Goal: Information Seeking & Learning: Check status

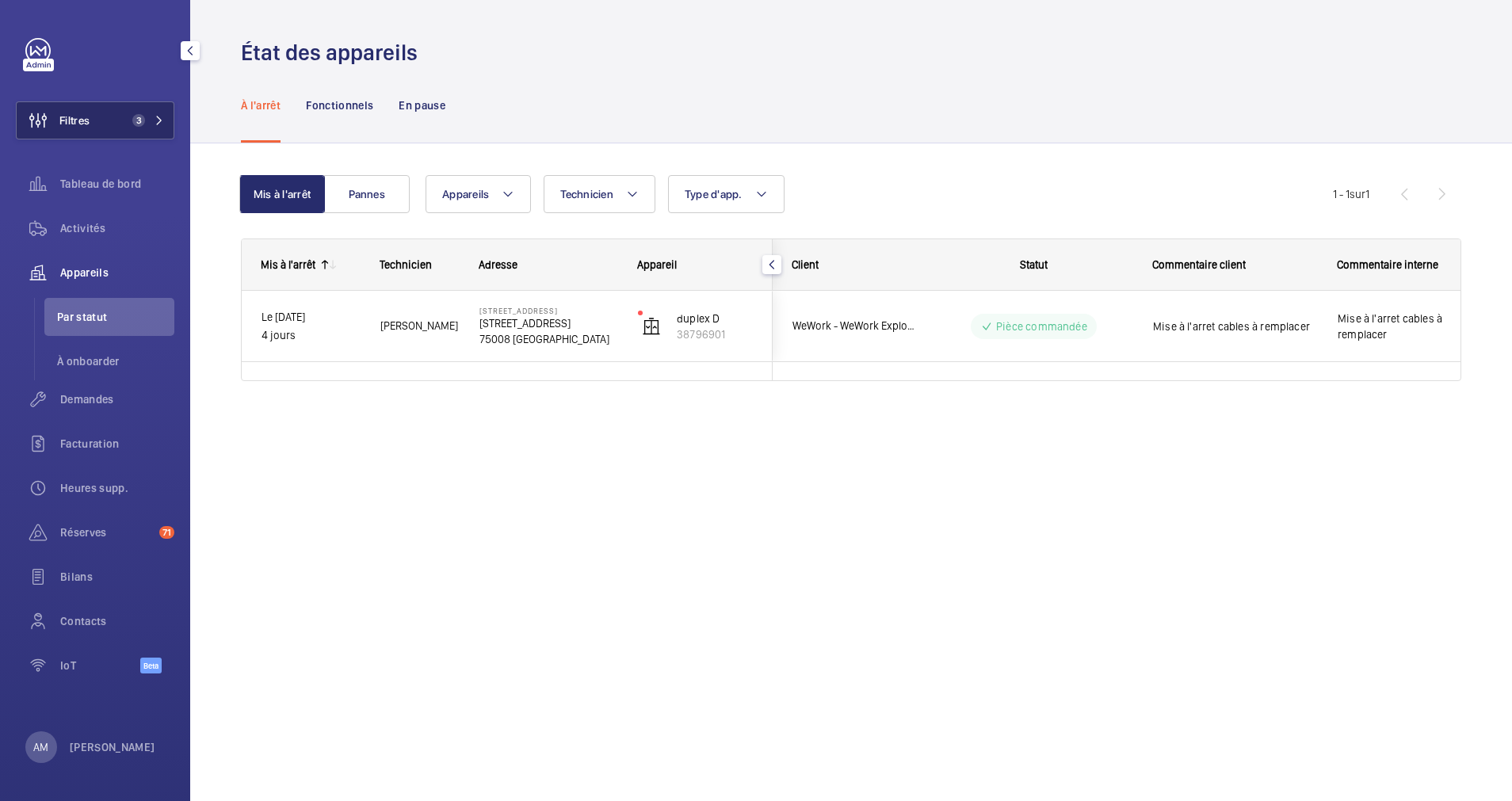
click at [135, 113] on button "Filtres 3" at bounding box center [95, 120] width 158 height 38
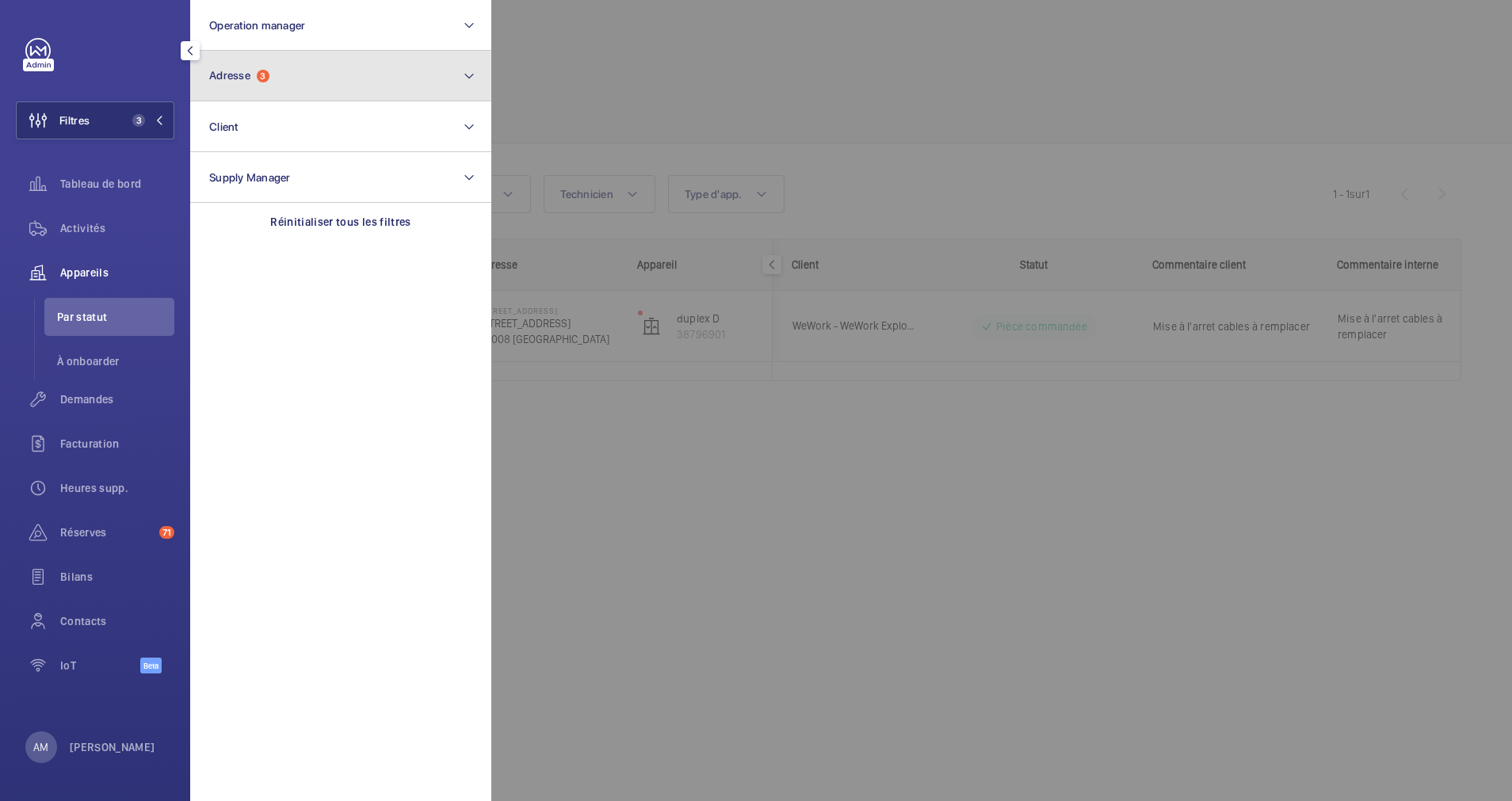
click at [238, 86] on button "Adresse 3" at bounding box center [340, 76] width 301 height 51
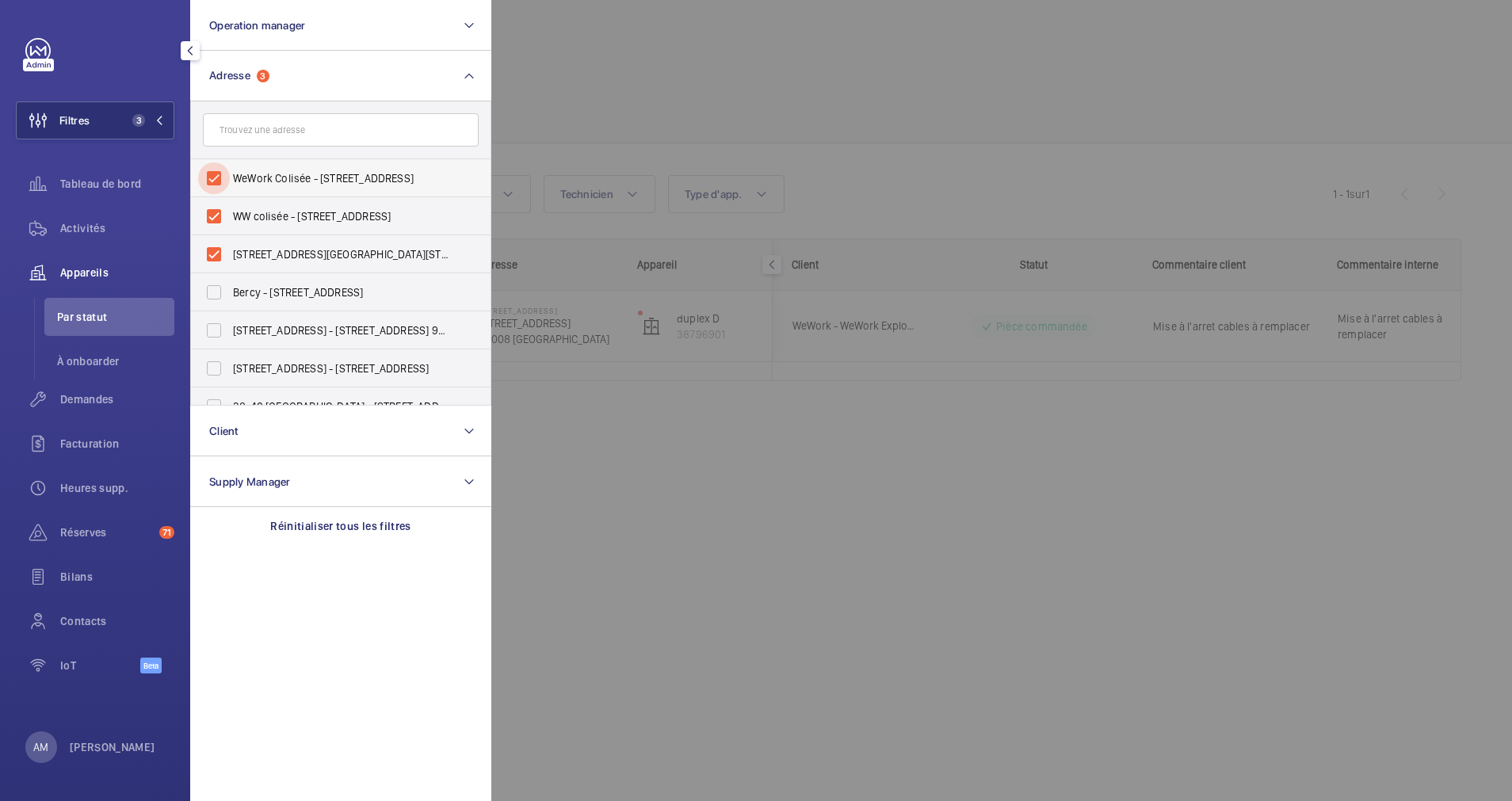
click at [211, 180] on input "WeWork Colisée - [STREET_ADDRESS]" at bounding box center [214, 178] width 31 height 31
checkbox input "false"
click at [207, 220] on input "WW colisée - [STREET_ADDRESS]" at bounding box center [214, 216] width 31 height 31
checkbox input "false"
click at [206, 248] on input "[STREET_ADDRESS][GEOGRAPHIC_DATA][STREET_ADDRESS]" at bounding box center [214, 253] width 31 height 31
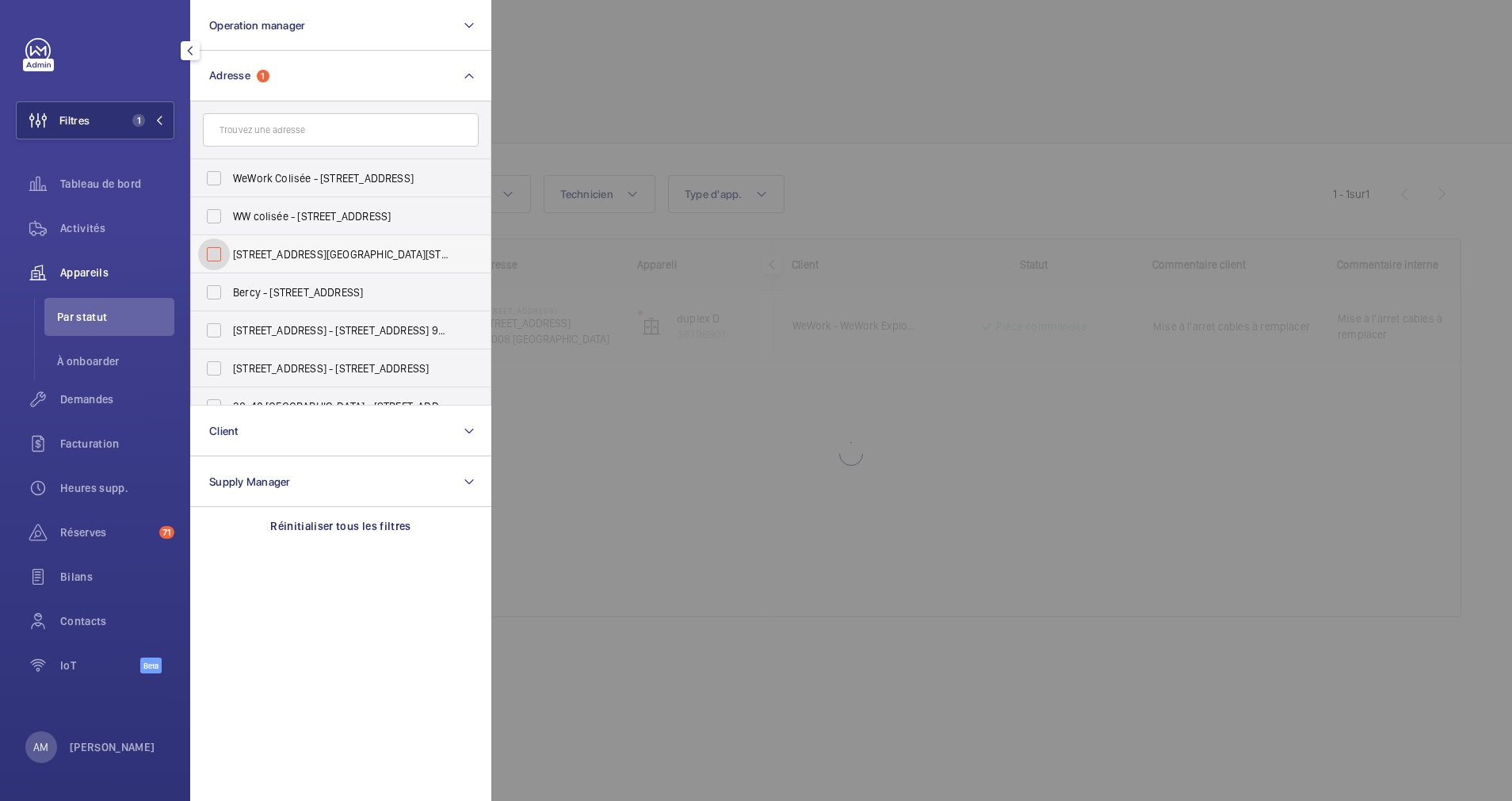
checkbox input "false"
click at [92, 387] on div "Demandes" at bounding box center [95, 399] width 158 height 38
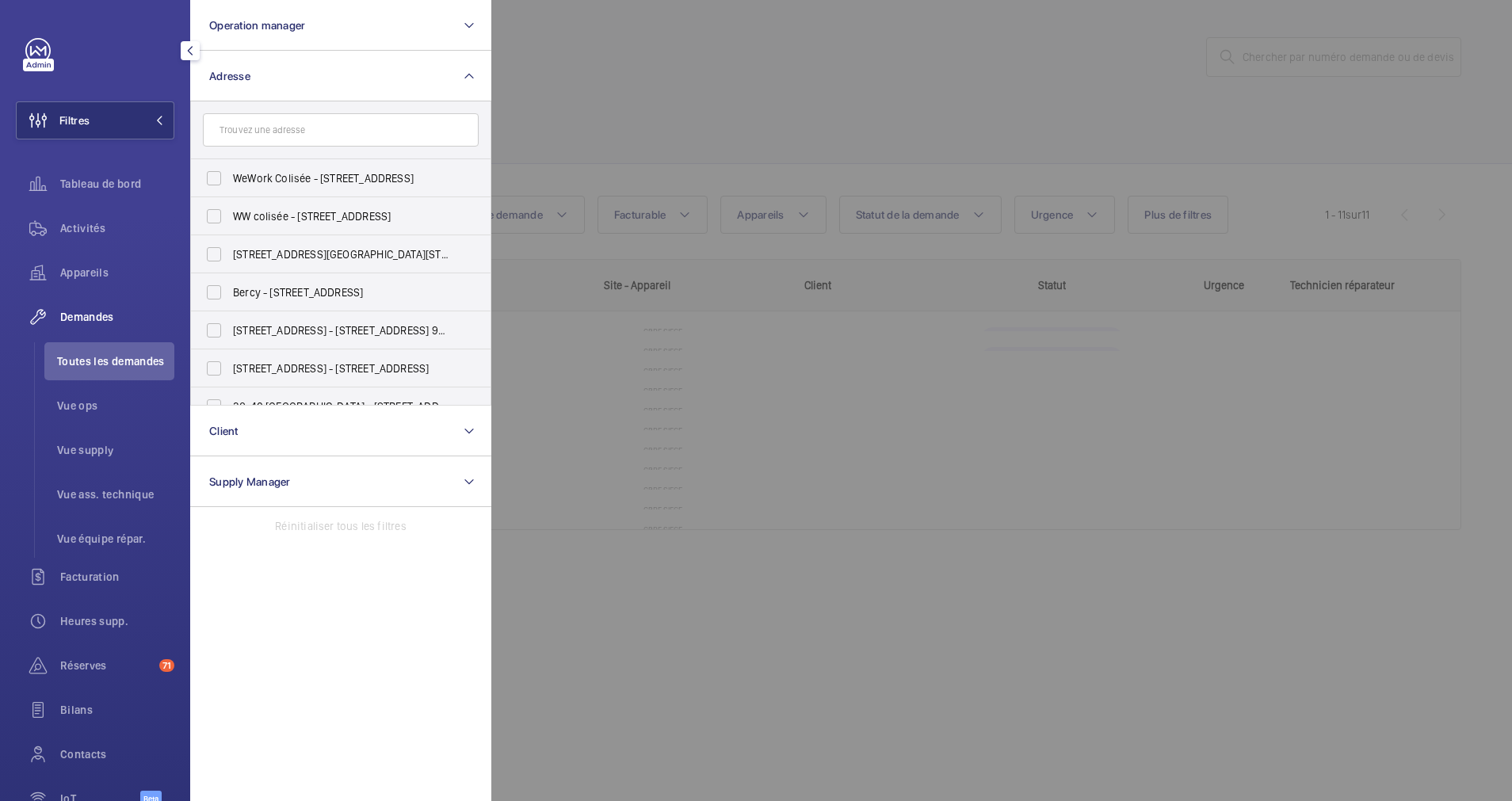
drag, startPoint x: 581, startPoint y: 138, endPoint x: 501, endPoint y: 164, distance: 84.1
click at [580, 138] on div at bounding box center [1248, 400] width 1512 height 801
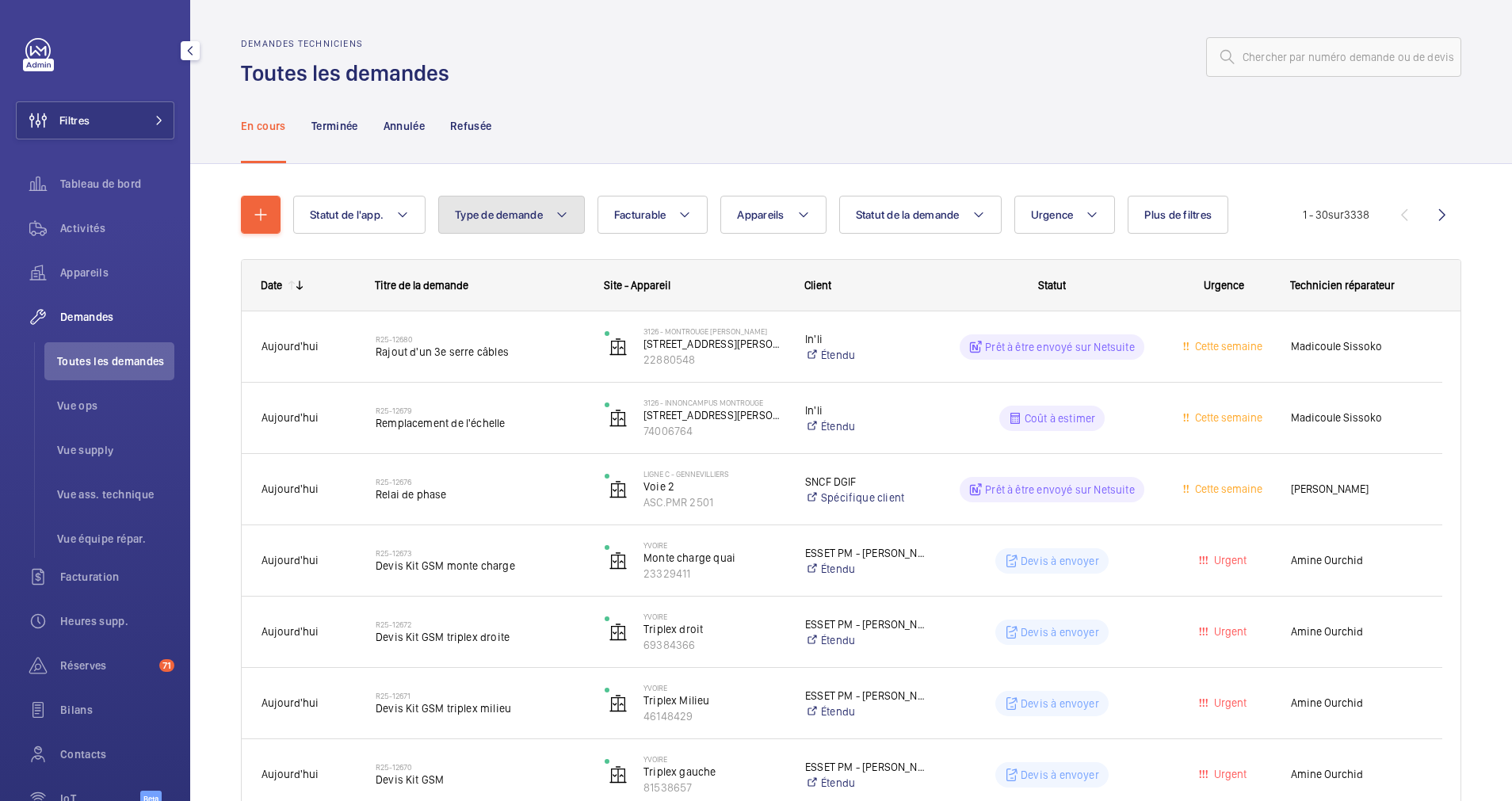
click at [559, 209] on mat-icon at bounding box center [561, 214] width 13 height 19
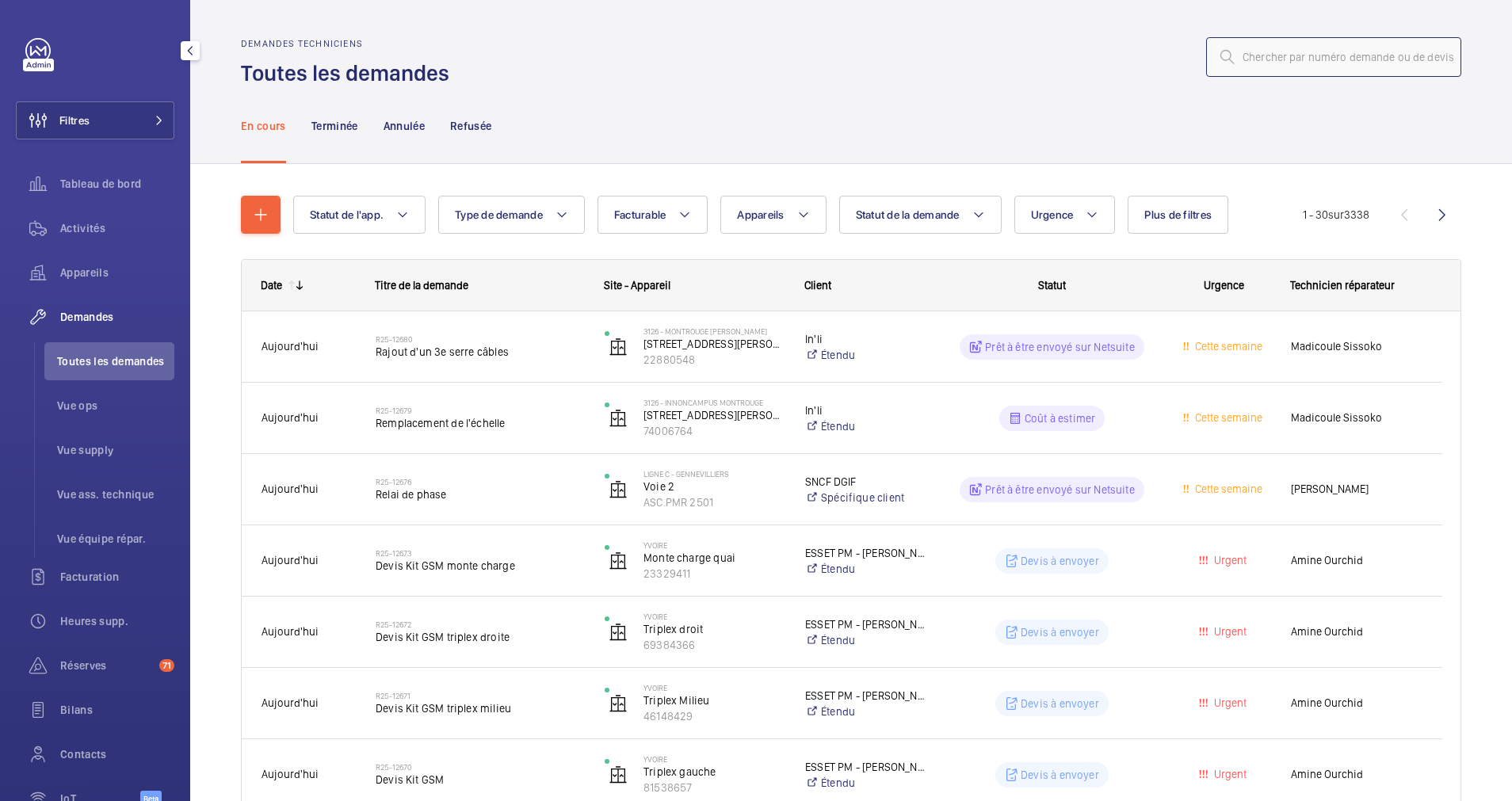
click at [1279, 63] on input "text" at bounding box center [1333, 57] width 255 height 40
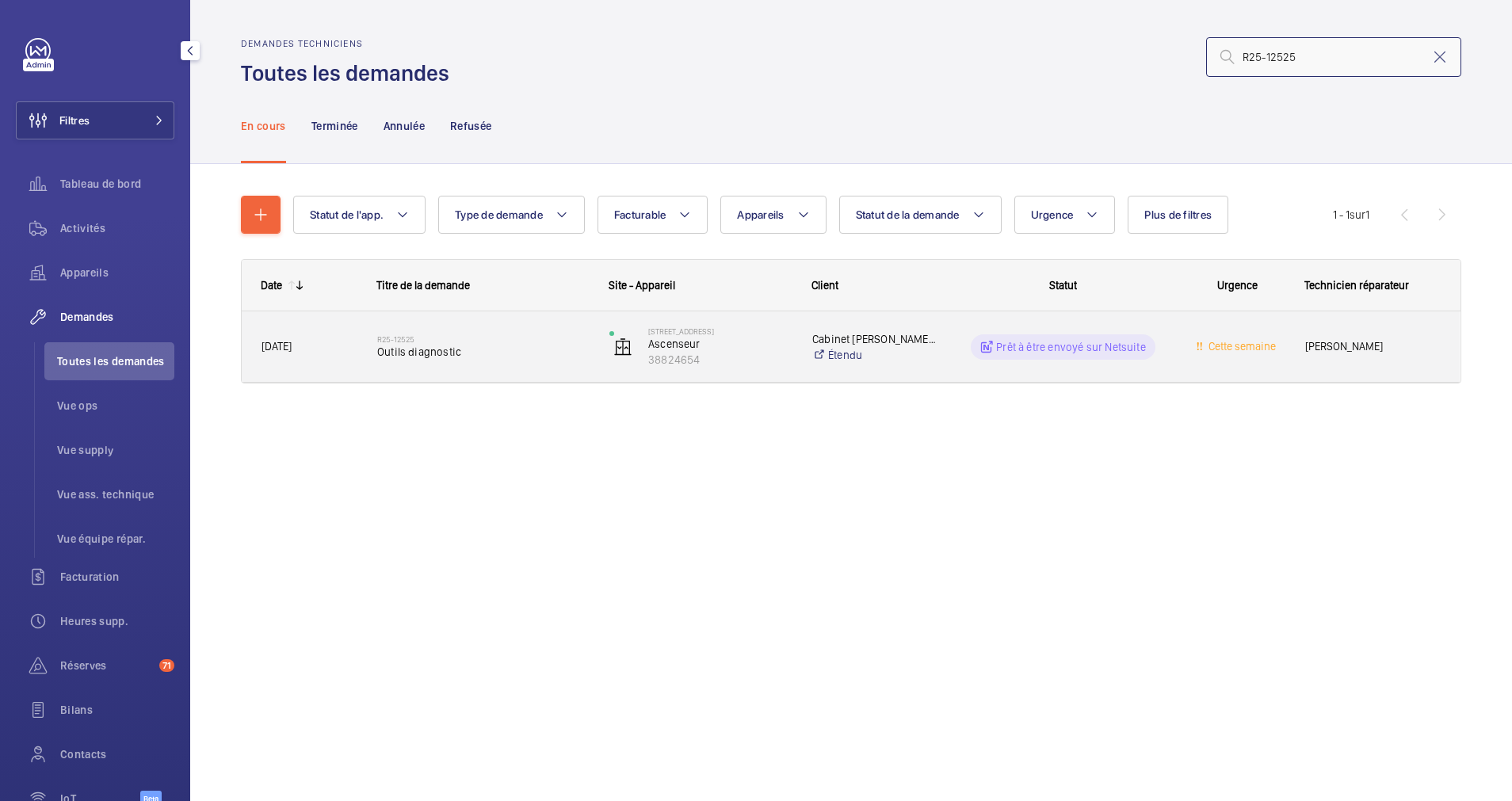
type input "R25-12525"
click at [475, 356] on span "Outils diagnostic" at bounding box center [483, 352] width 212 height 16
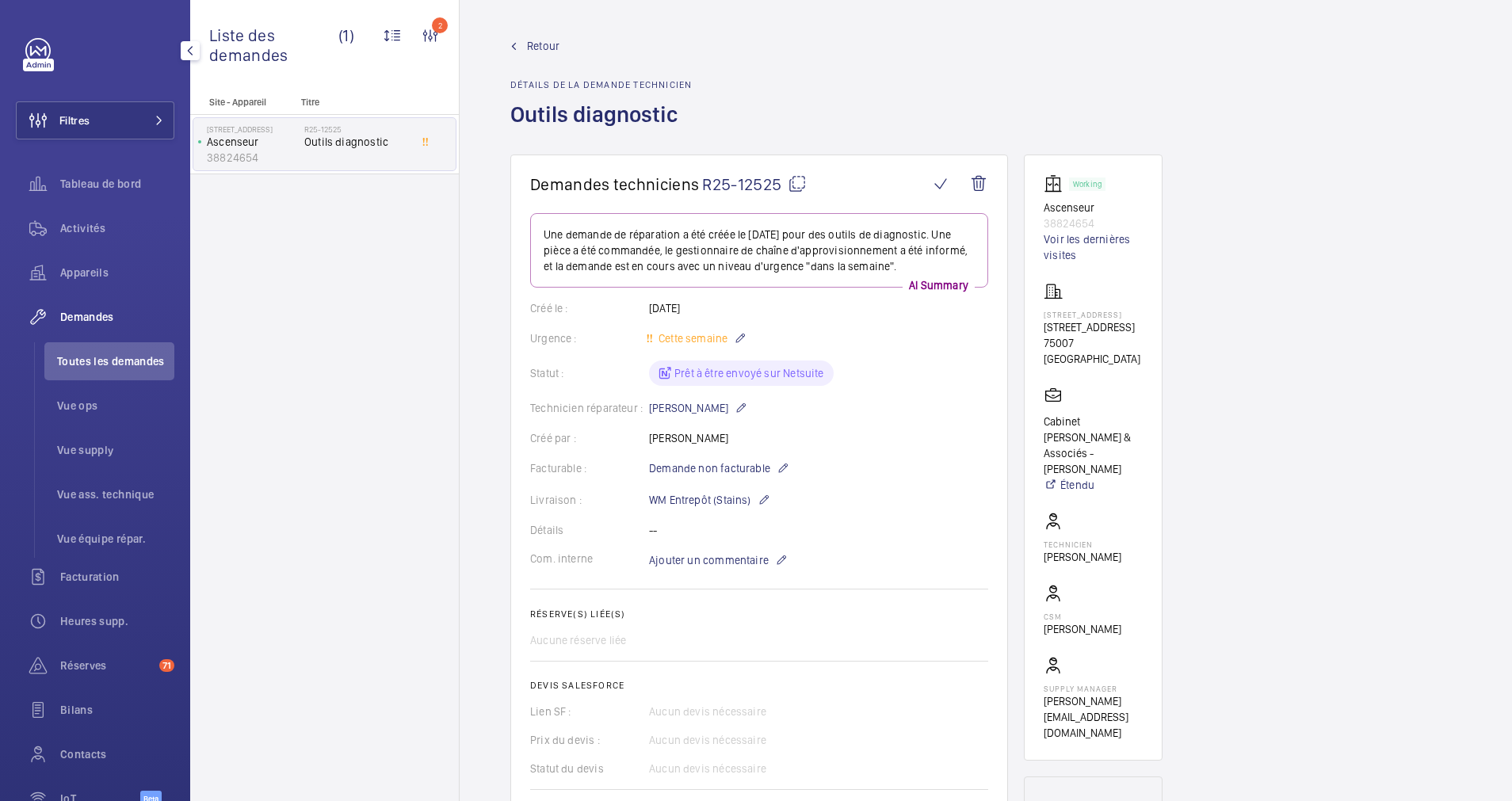
click at [796, 181] on mat-icon at bounding box center [797, 184] width 19 height 19
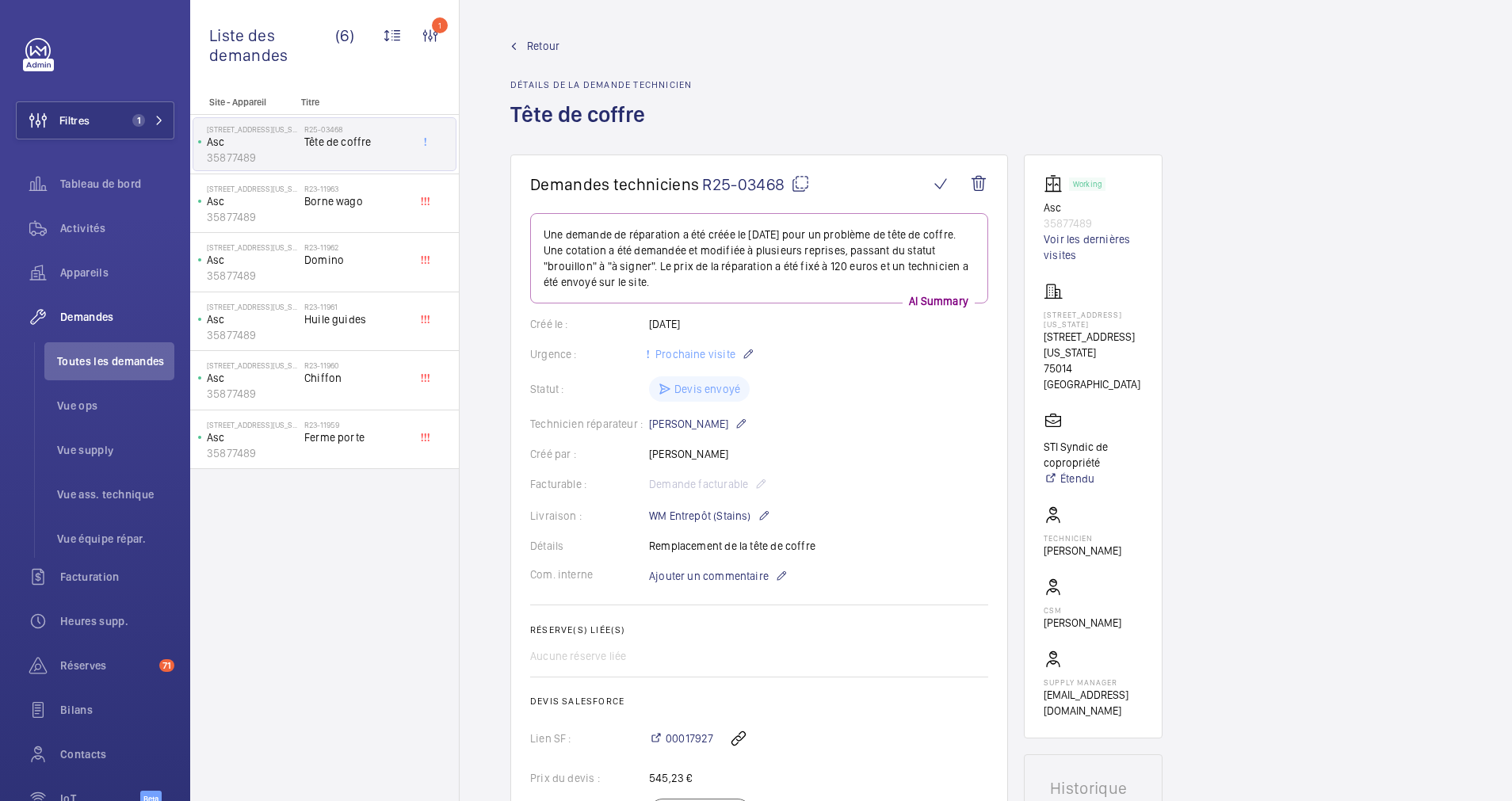
click at [537, 43] on span "Retour" at bounding box center [543, 46] width 32 height 16
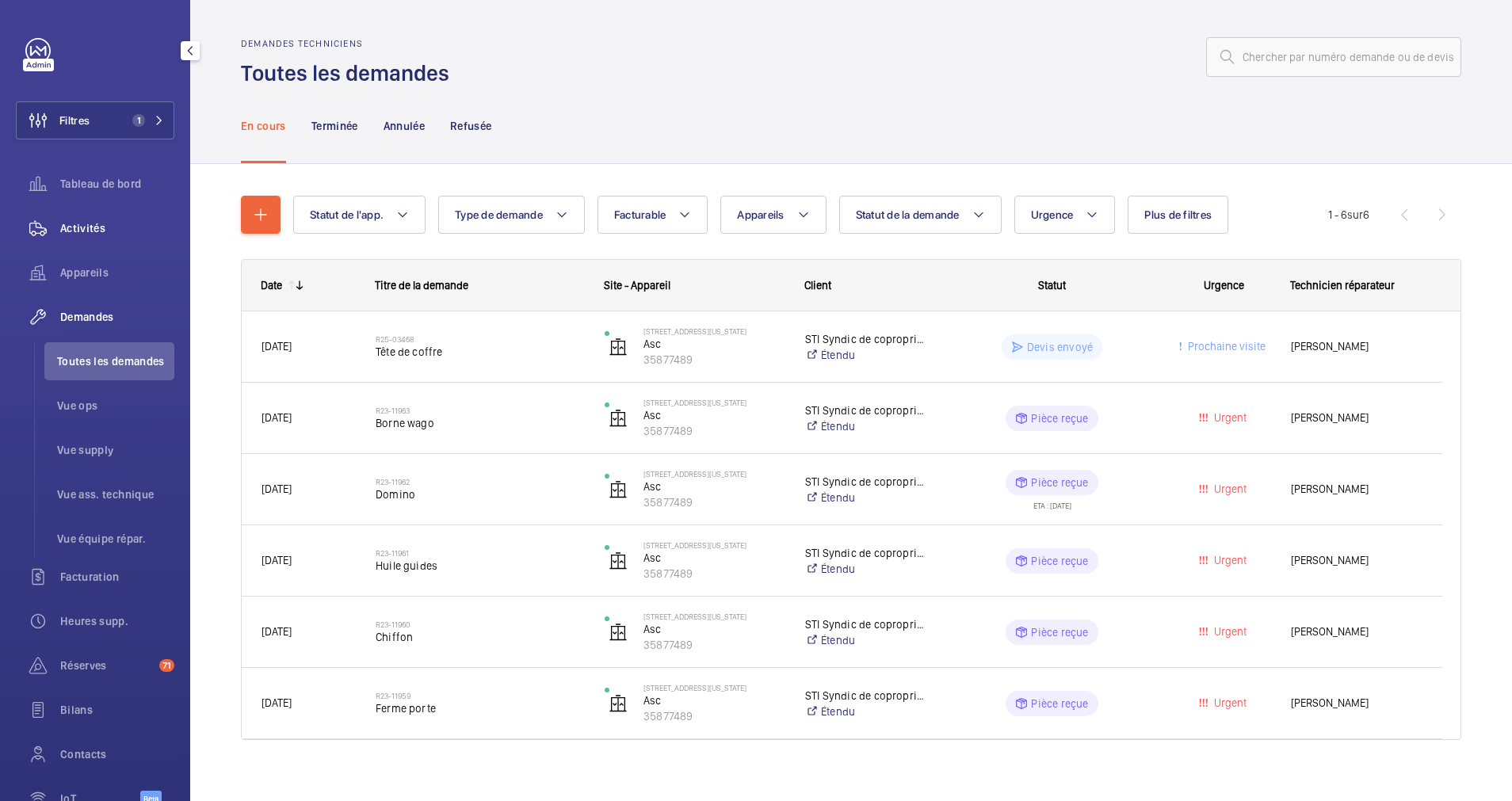
click at [82, 229] on span "Activités" at bounding box center [117, 228] width 114 height 16
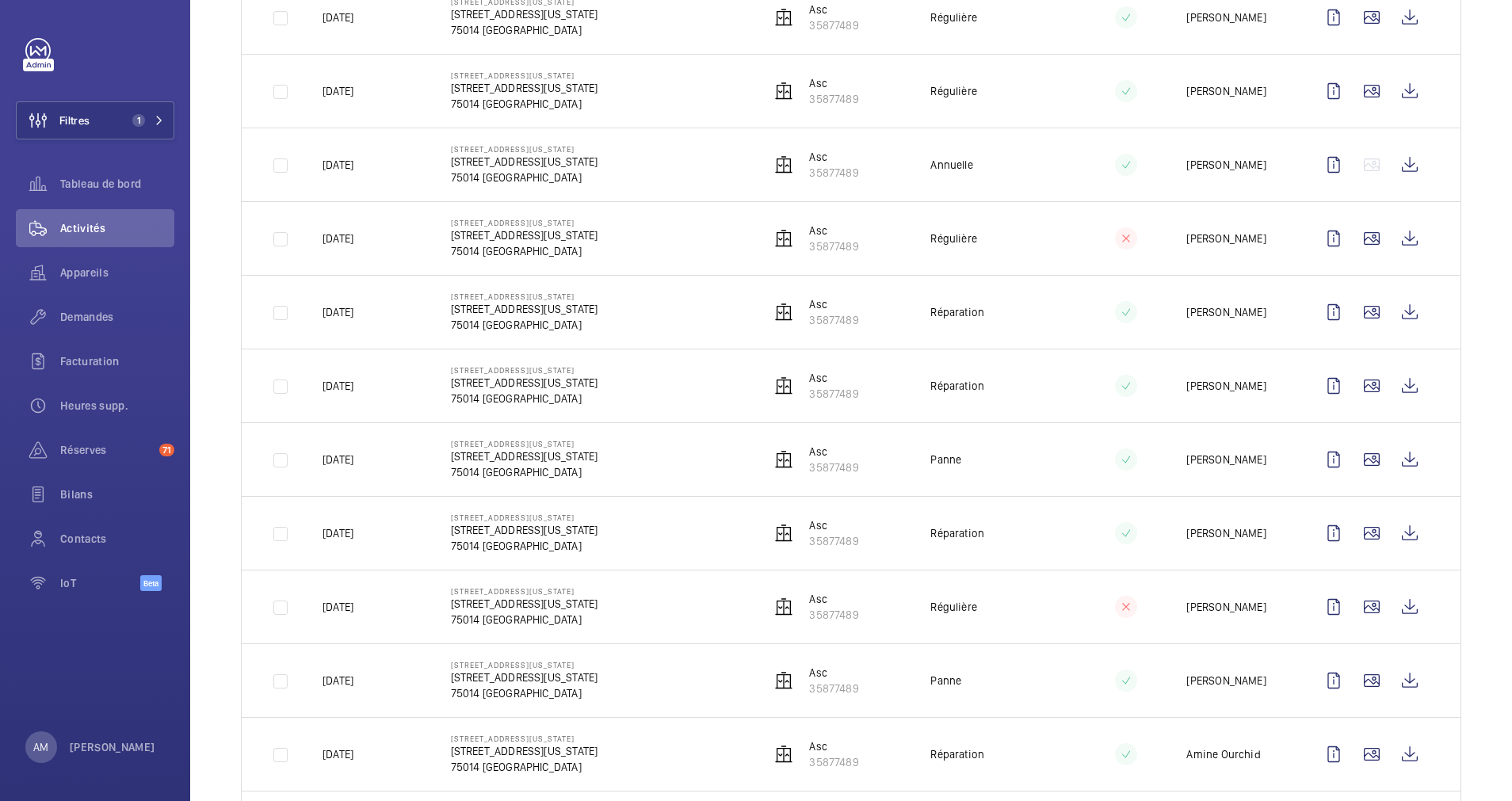
scroll to position [594, 0]
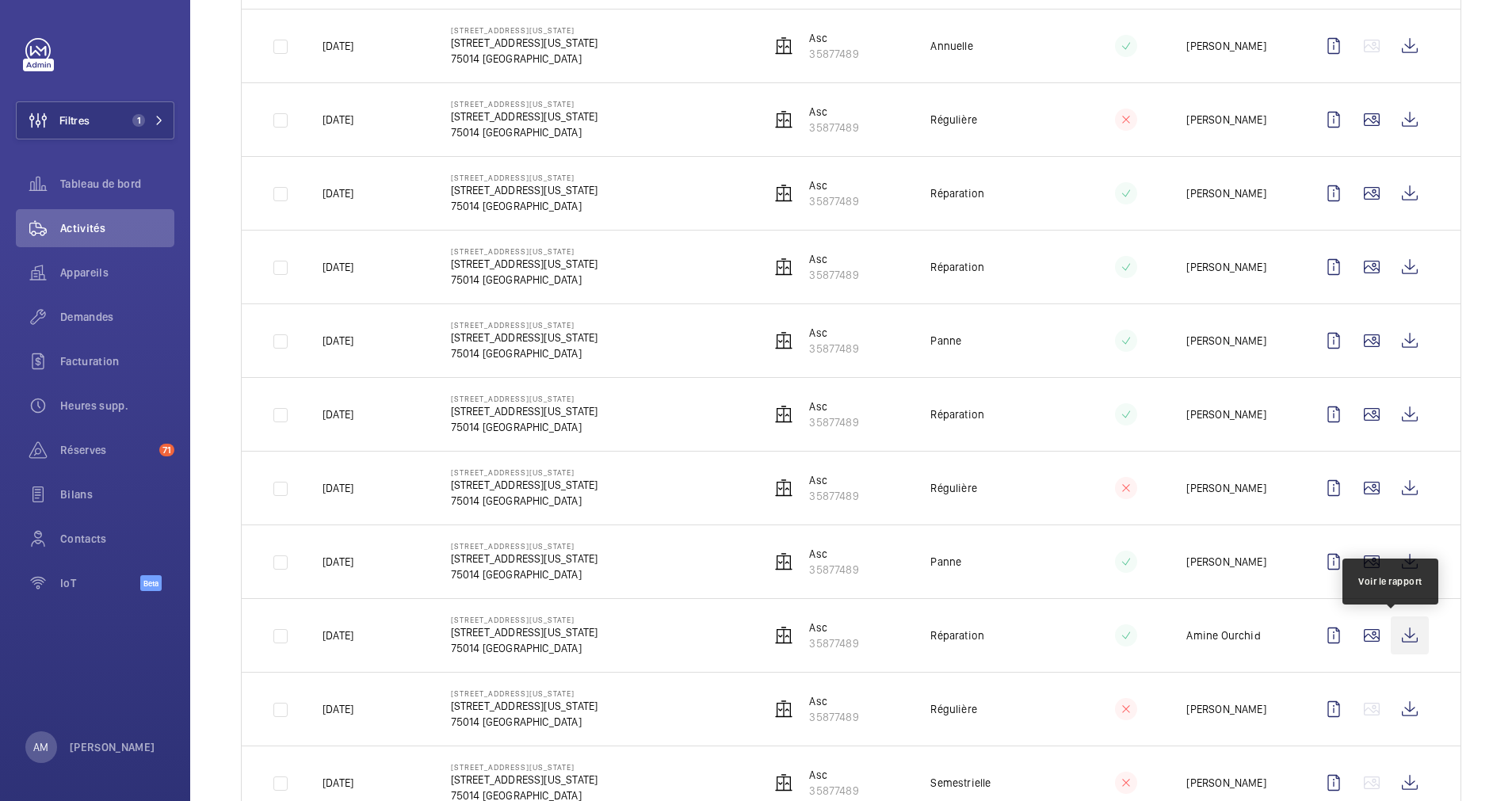
click at [1391, 637] on wm-front-icon-button at bounding box center [1409, 635] width 38 height 38
click at [147, 110] on button "Filtres 1" at bounding box center [95, 120] width 158 height 38
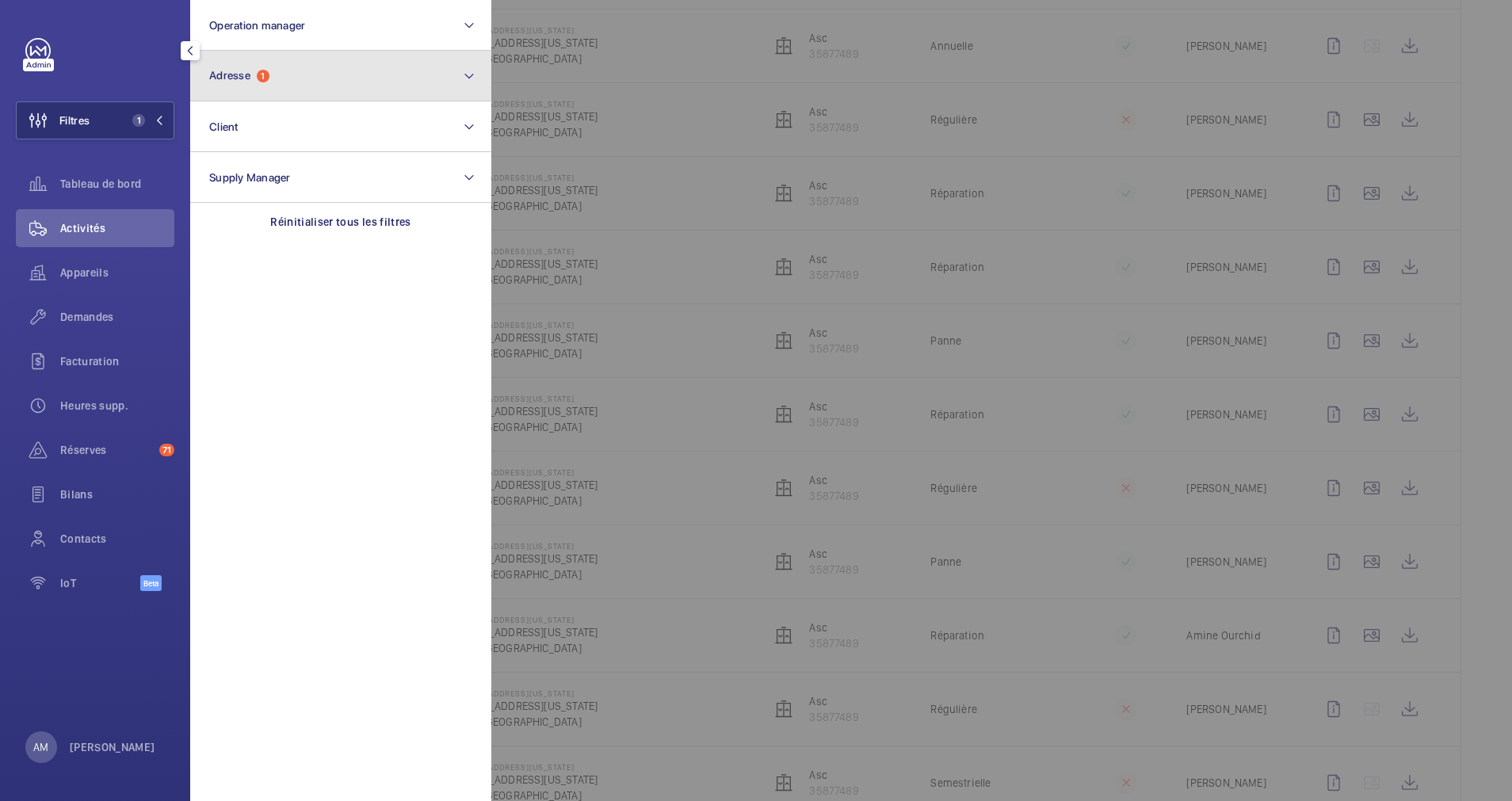
click at [433, 85] on button "Adresse 1" at bounding box center [340, 76] width 301 height 51
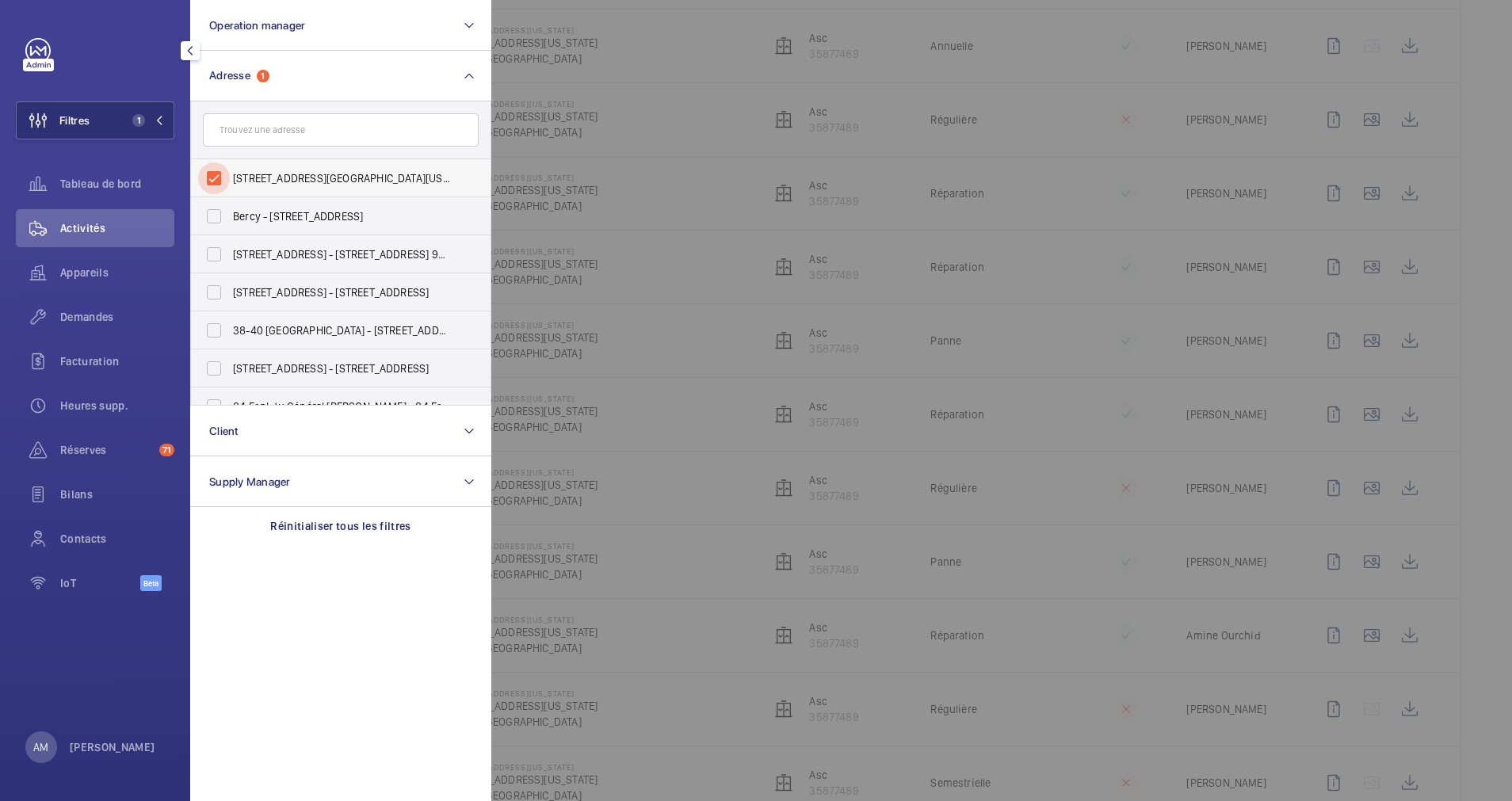
click at [213, 180] on input "47 Avenue du Maine, 75014 Paris - 47 Avenue du Maine, 75014 PARIS, PARIS 75014" at bounding box center [214, 178] width 31 height 31
checkbox input "false"
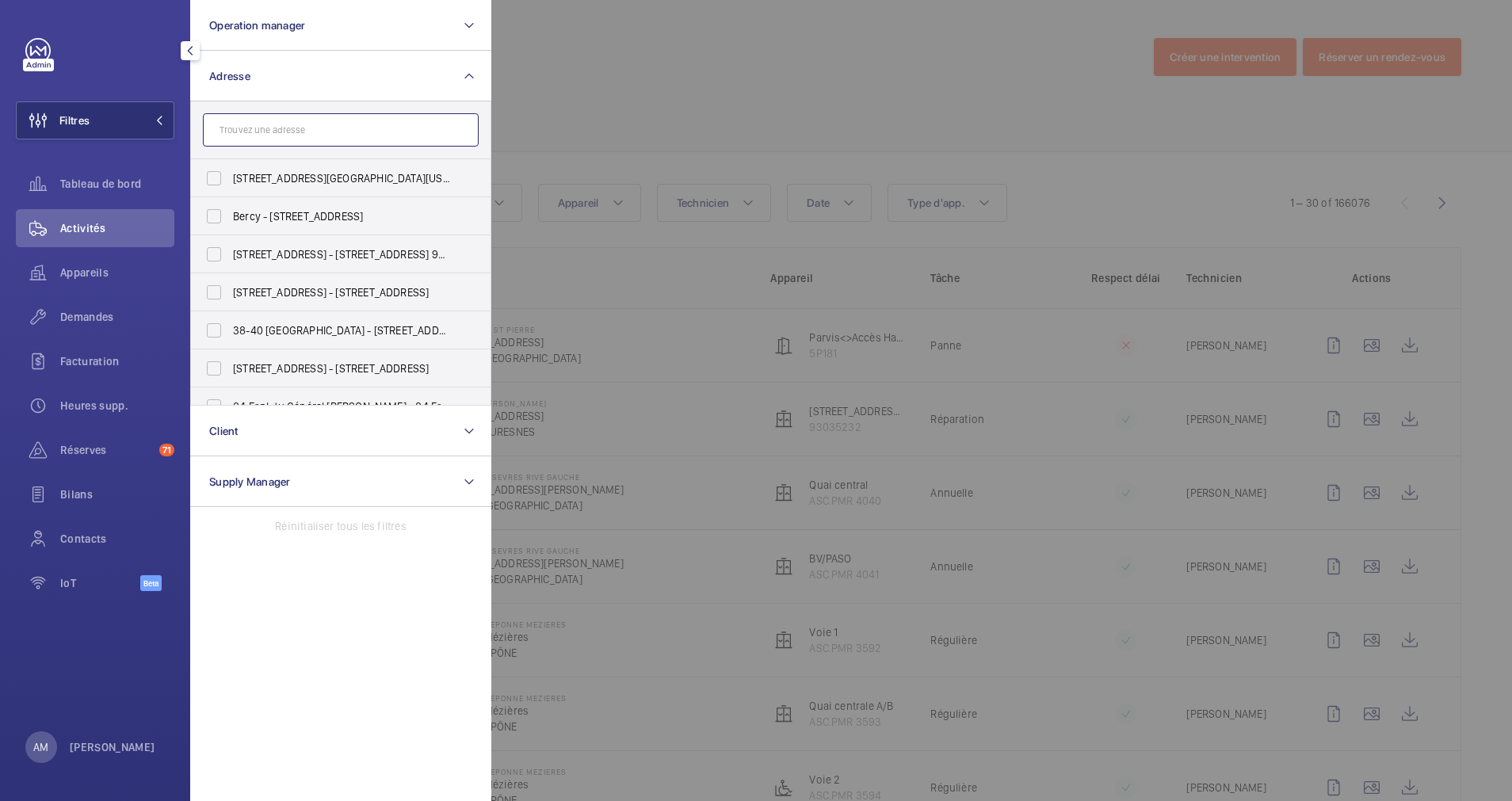
click at [324, 126] on input "text" at bounding box center [340, 130] width 275 height 33
click at [293, 135] on input "text" at bounding box center [340, 130] width 275 height 33
paste input "19 RUE COGNACQ JAY"
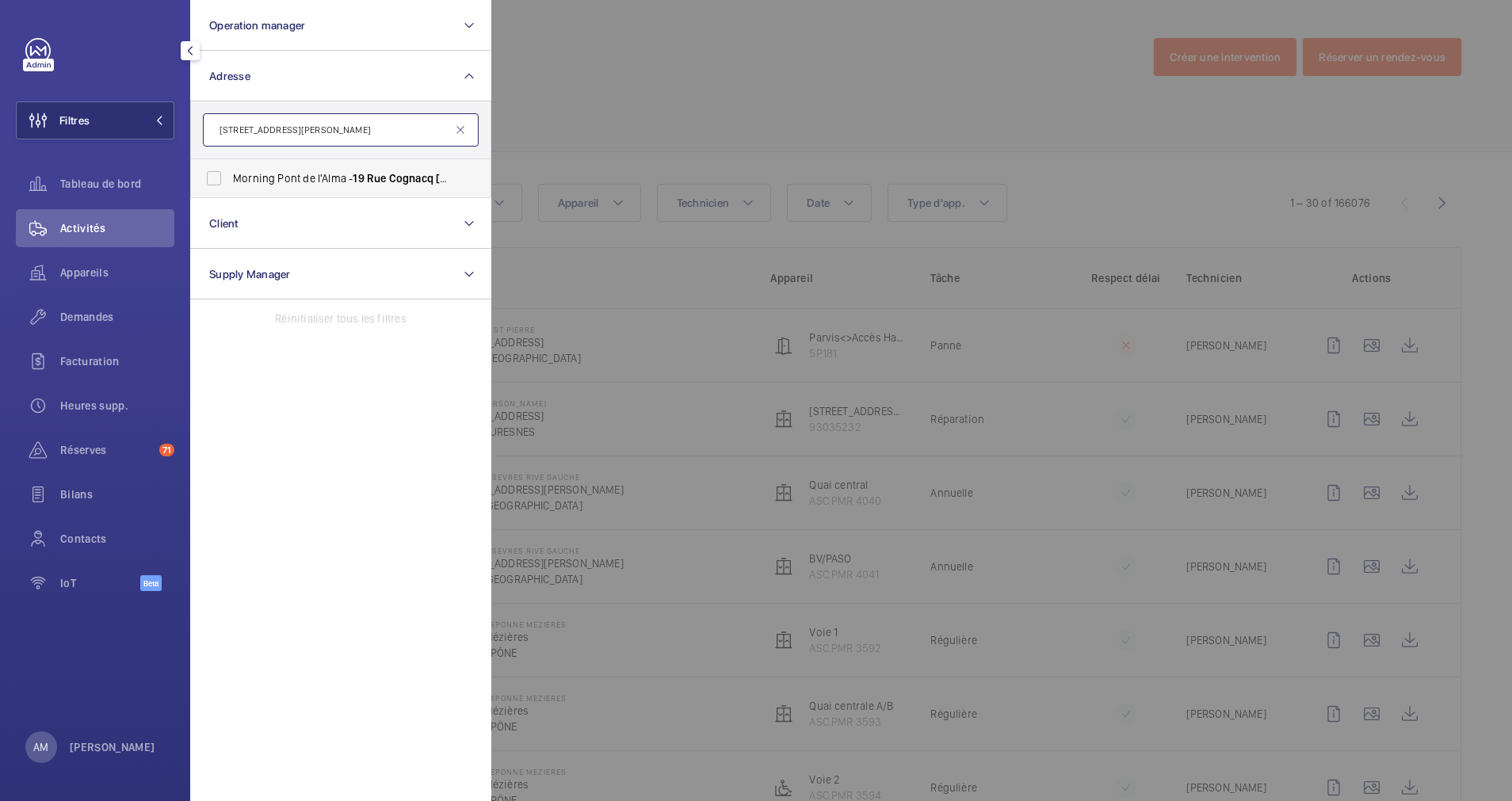
type input "19 RUE COGNACQ JAY"
click at [291, 171] on span "Morning Pont de l'Alma - 19 Rue Cognacq Jay , PARIS 75007" at bounding box center [342, 178] width 218 height 16
click at [230, 171] on input "Morning Pont de l'Alma - 19 Rue Cognacq Jay , PARIS 75007" at bounding box center [214, 178] width 31 height 31
checkbox input "true"
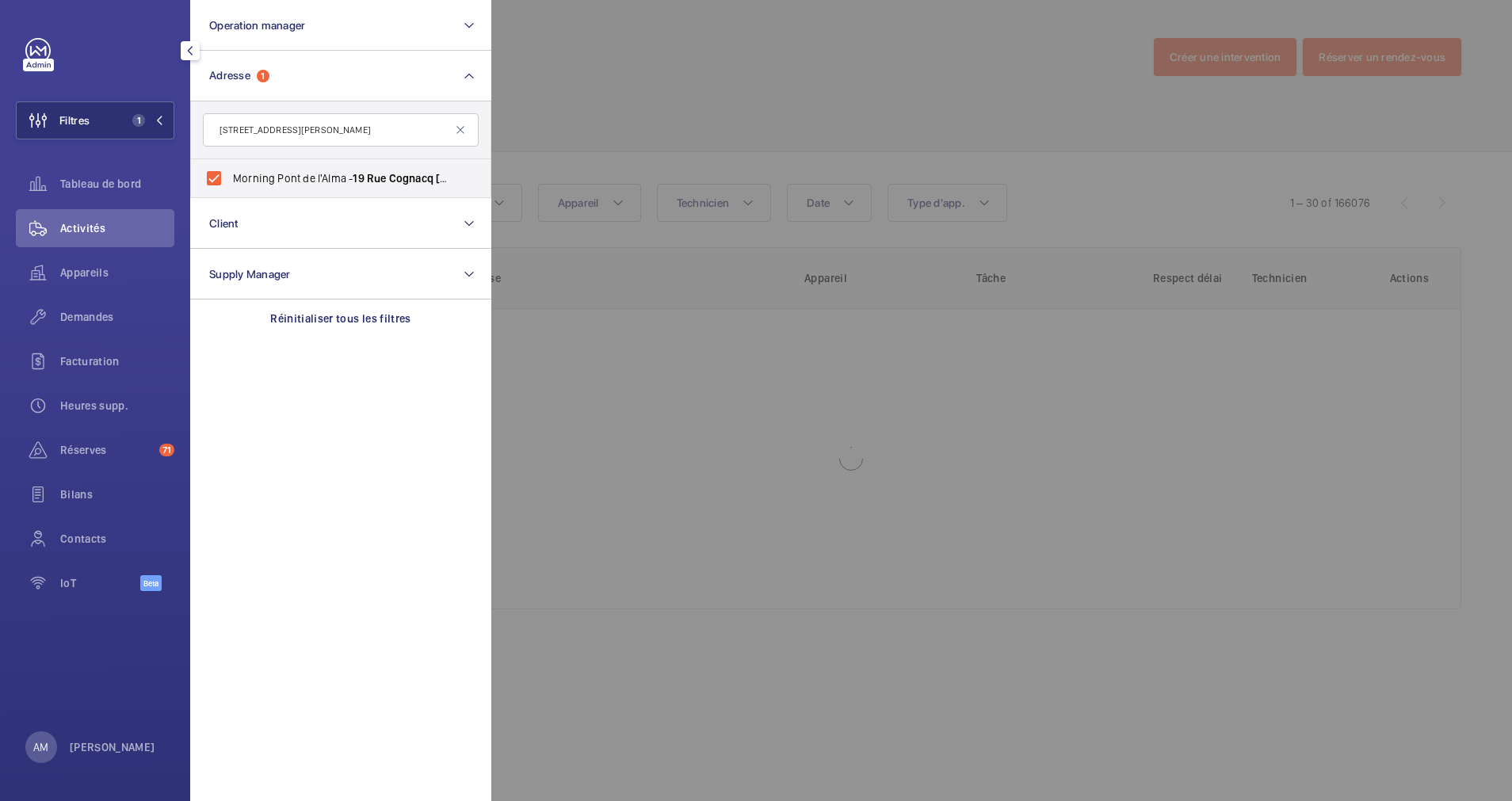
click at [662, 46] on div at bounding box center [1248, 400] width 1512 height 801
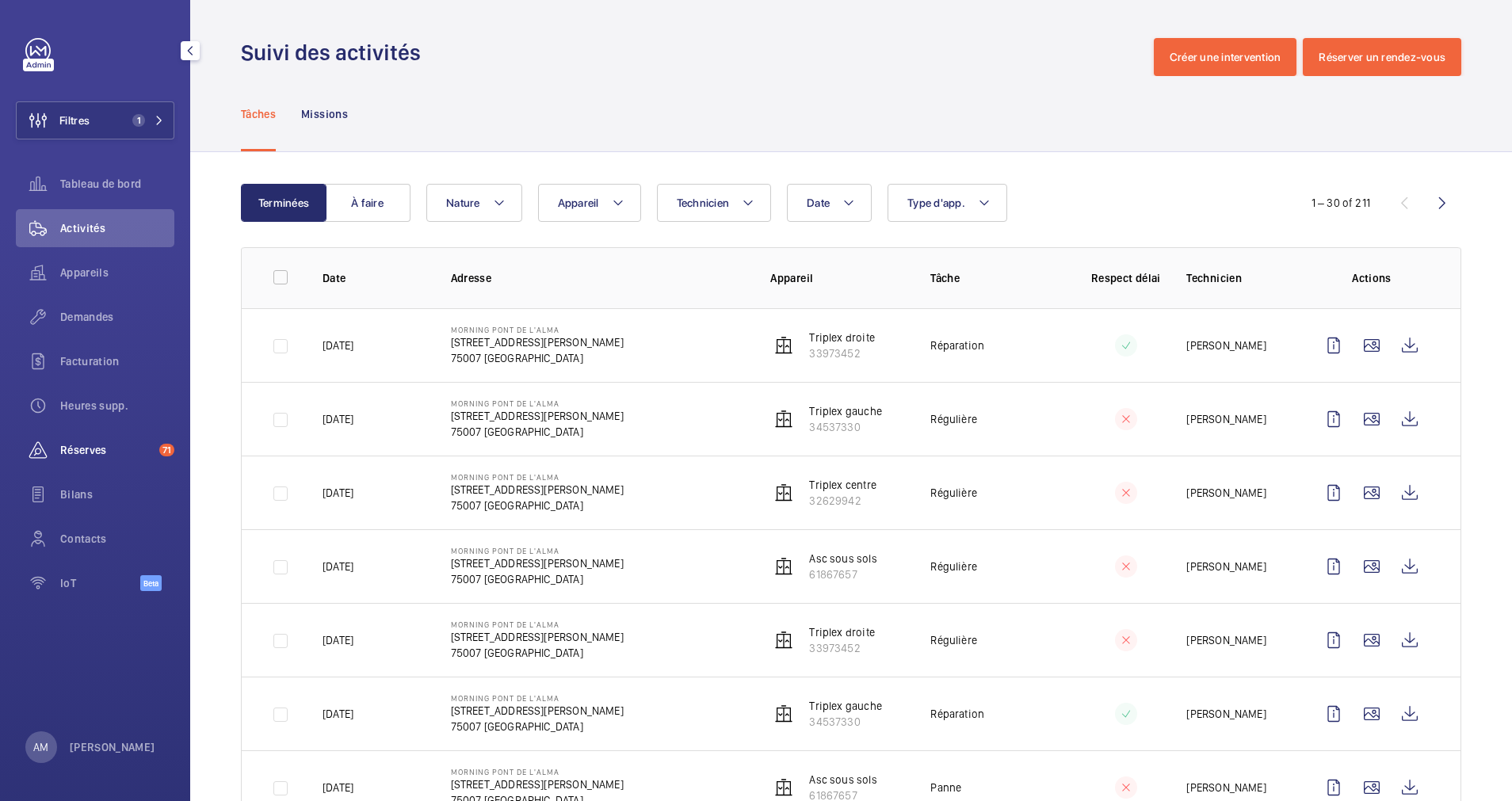
click at [101, 434] on div "Réserves 71" at bounding box center [95, 450] width 158 height 38
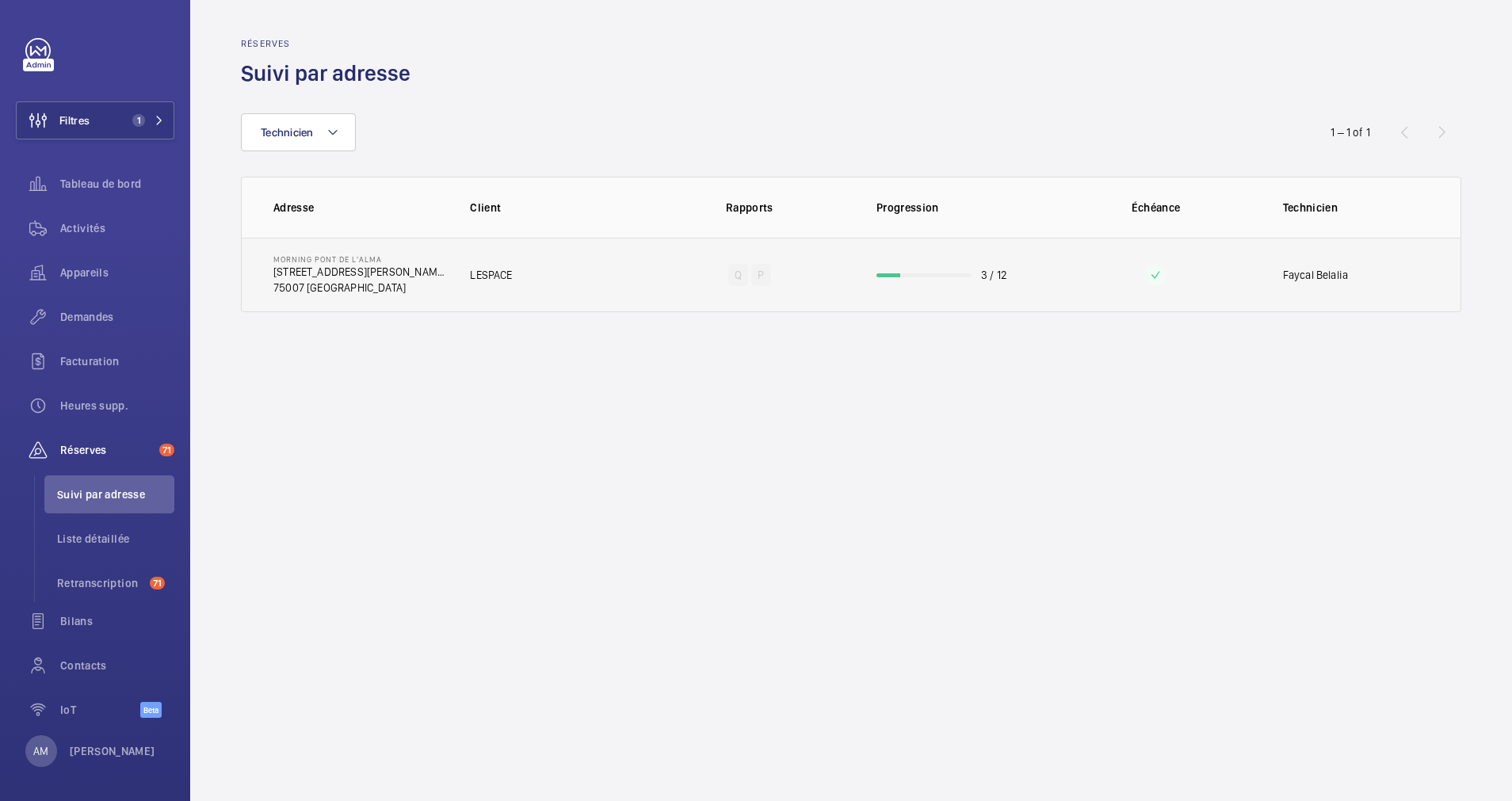
click at [857, 263] on td "3 / 12" at bounding box center [952, 275] width 203 height 75
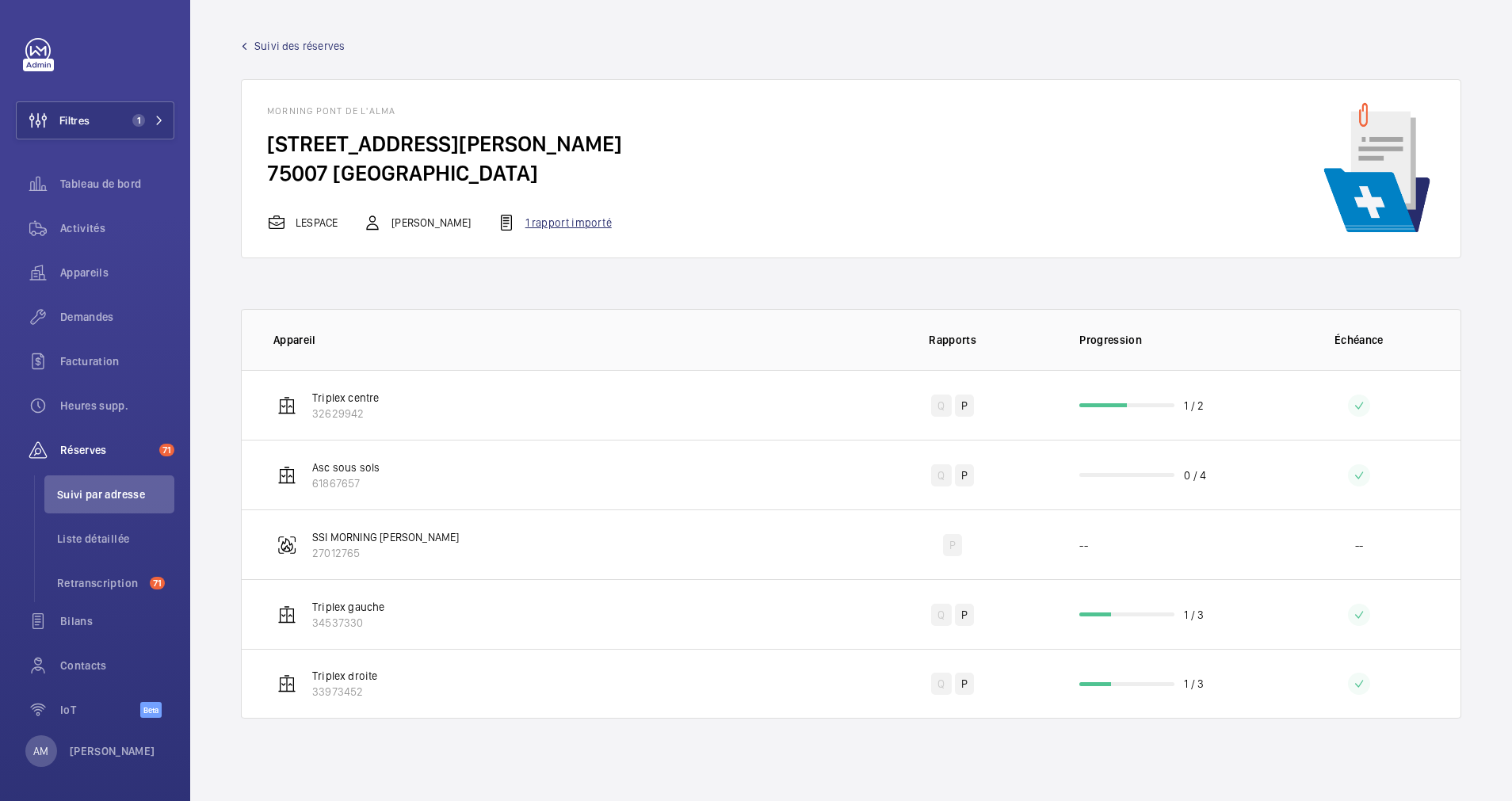
click at [572, 222] on div "1 rapport importé" at bounding box center [554, 223] width 115 height 19
